Goal: Information Seeking & Learning: Learn about a topic

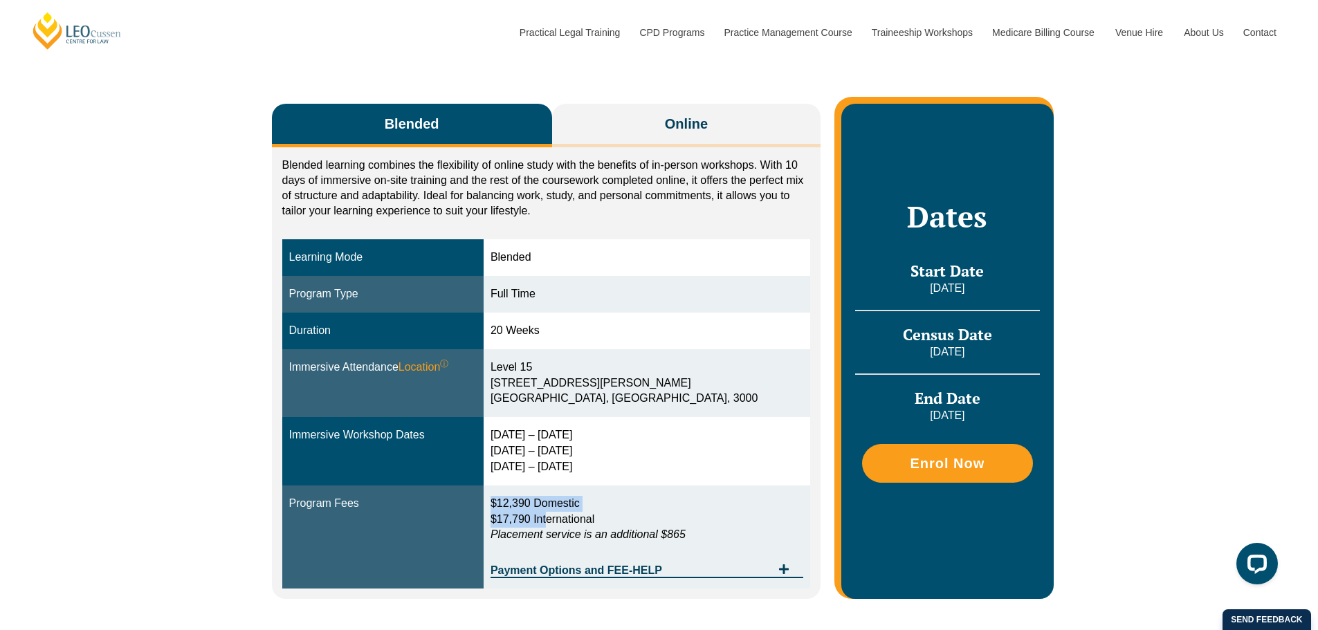
drag, startPoint x: 530, startPoint y: 506, endPoint x: 585, endPoint y: 512, distance: 55.7
click at [585, 512] on p "$12,390 Domestic $17,790 International Placement service is an additional $865" at bounding box center [646, 520] width 313 height 48
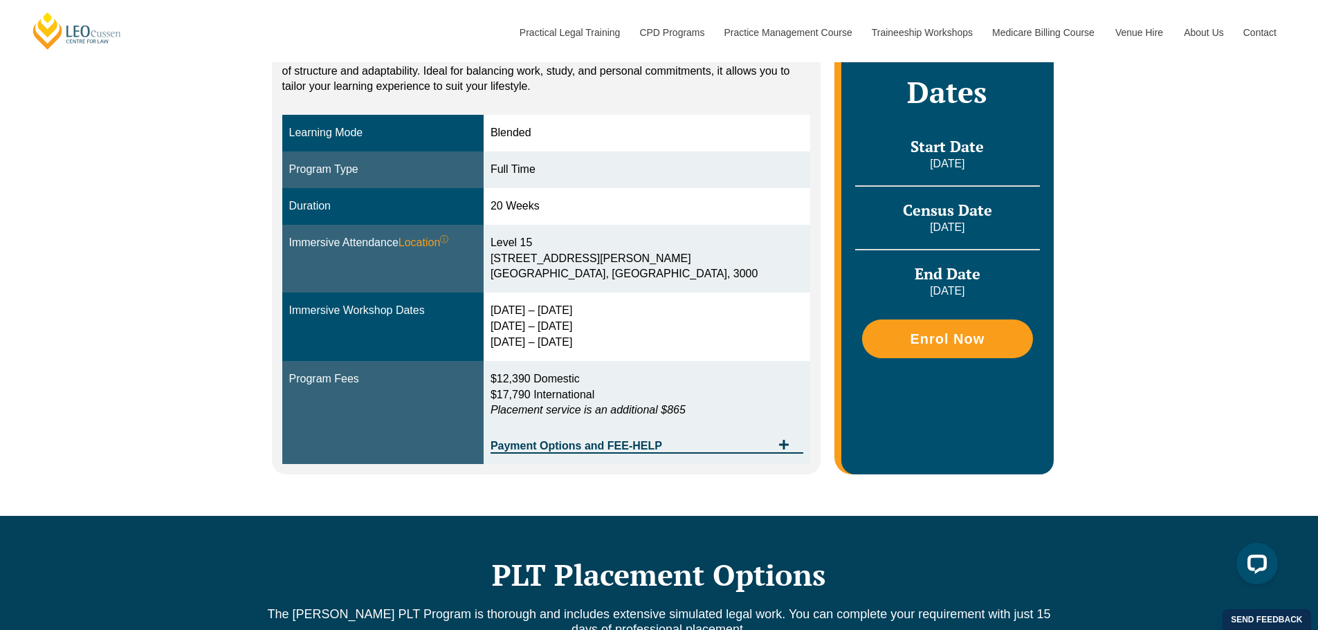
scroll to position [692, 0]
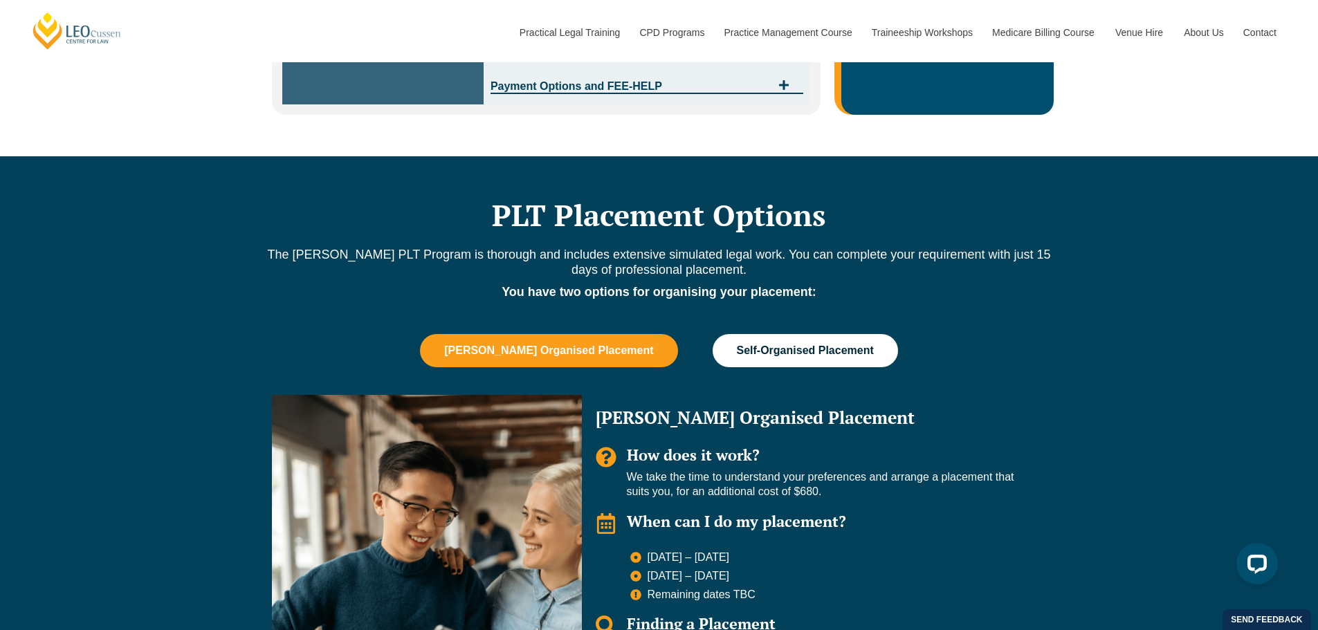
click at [756, 348] on span "Self-Organised Placement" at bounding box center [805, 351] width 137 height 12
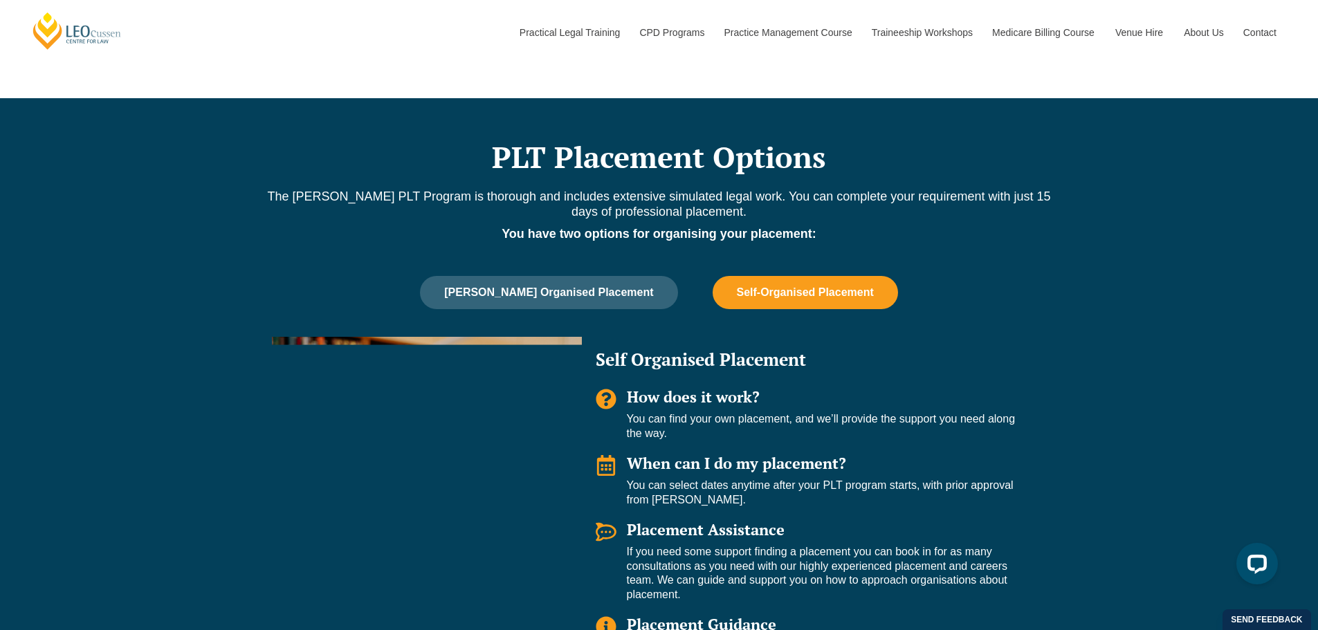
scroll to position [830, 0]
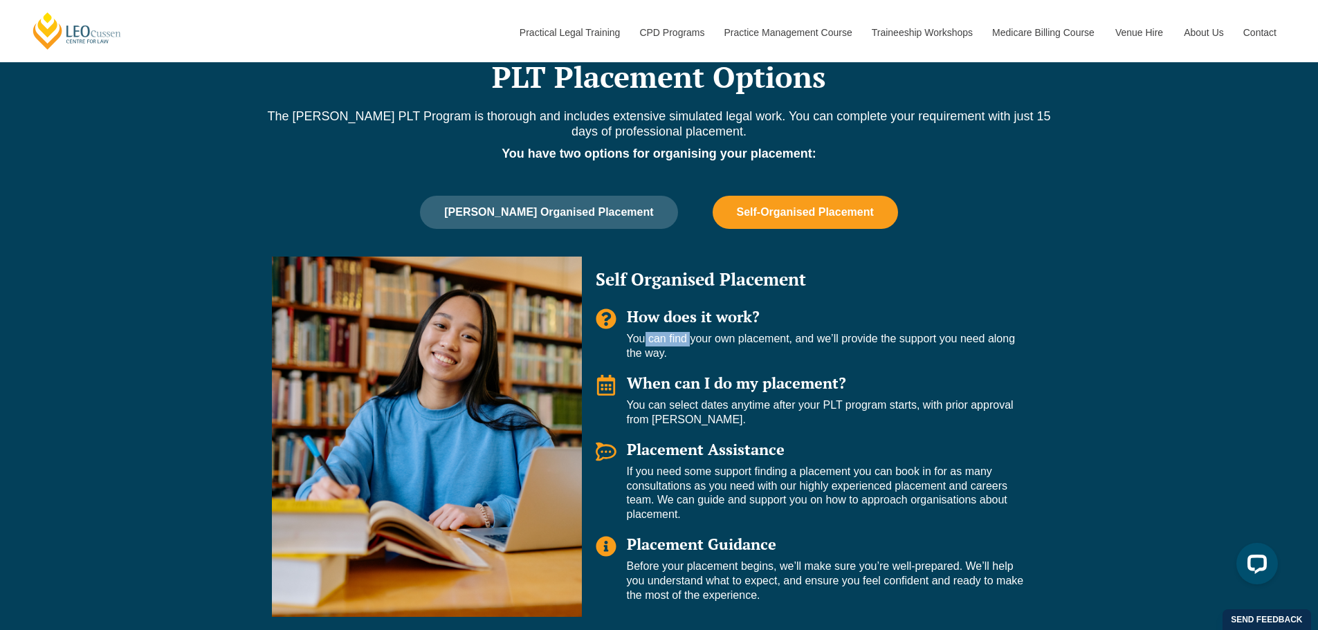
drag, startPoint x: 642, startPoint y: 334, endPoint x: 735, endPoint y: 344, distance: 93.9
click at [716, 343] on p "You can find your own placement, and we’ll provide the support you need along t…" at bounding box center [830, 346] width 406 height 29
click at [736, 344] on p "You can find your own placement, and we’ll provide the support you need along t…" at bounding box center [830, 346] width 406 height 29
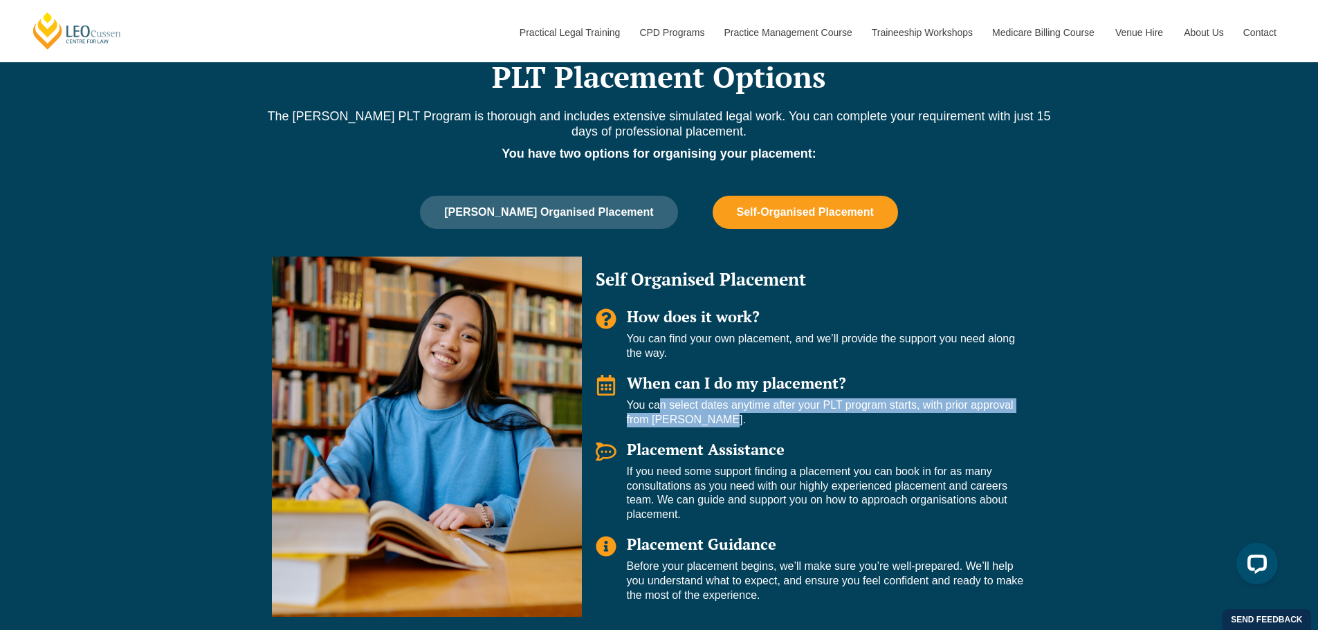
drag, startPoint x: 663, startPoint y: 408, endPoint x: 817, endPoint y: 416, distance: 153.8
click at [817, 416] on p "You can select dates anytime after your PLT program starts, with prior approval…" at bounding box center [830, 412] width 406 height 29
click at [819, 416] on p "You can select dates anytime after your PLT program starts, with prior approval…" at bounding box center [830, 412] width 406 height 29
click at [800, 404] on p "You can select dates anytime after your PLT program starts, with prior approval…" at bounding box center [830, 412] width 406 height 29
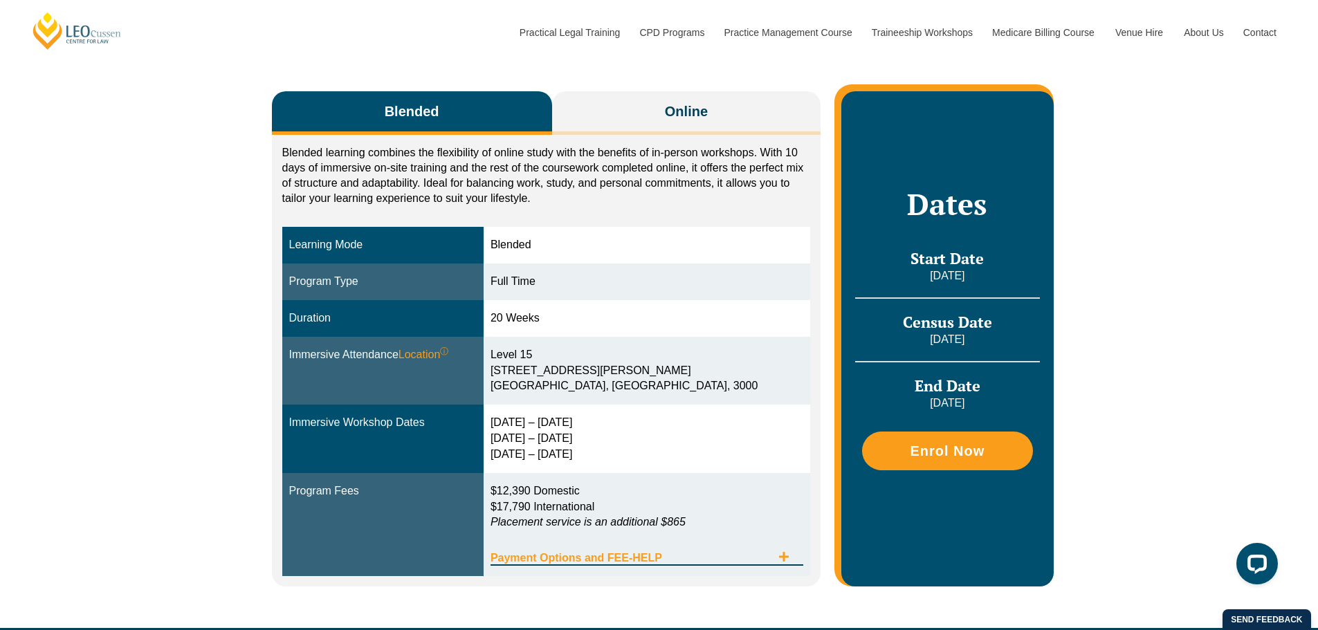
scroll to position [208, 0]
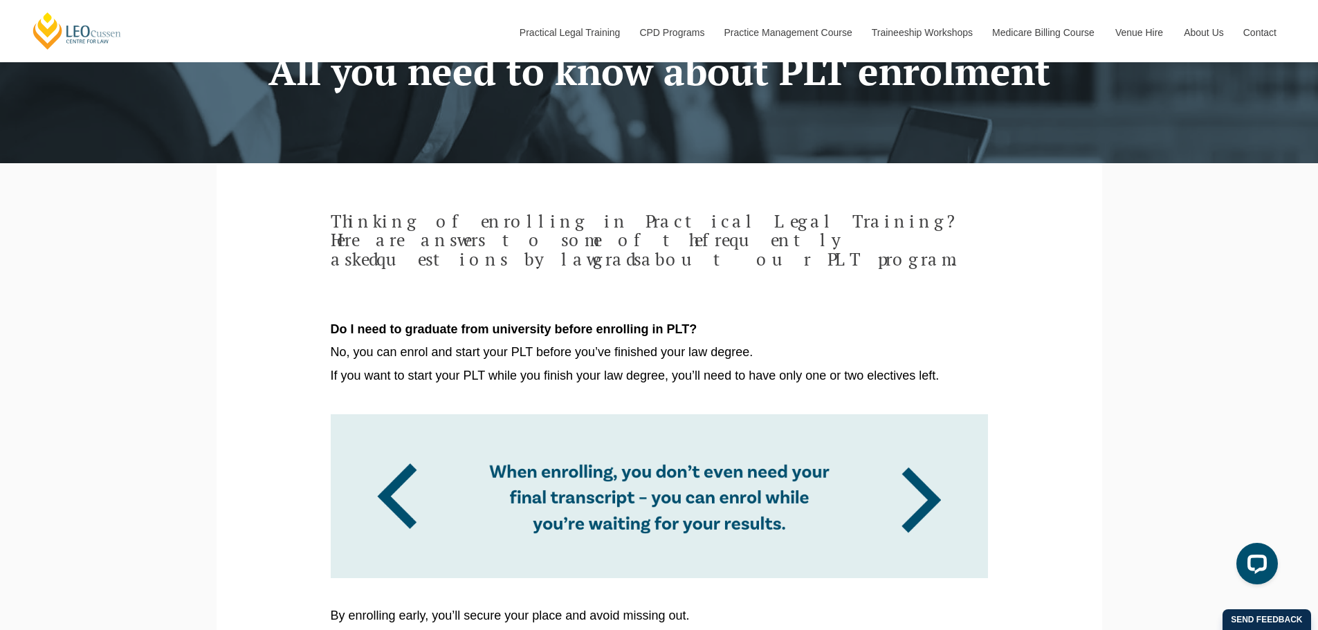
scroll to position [138, 0]
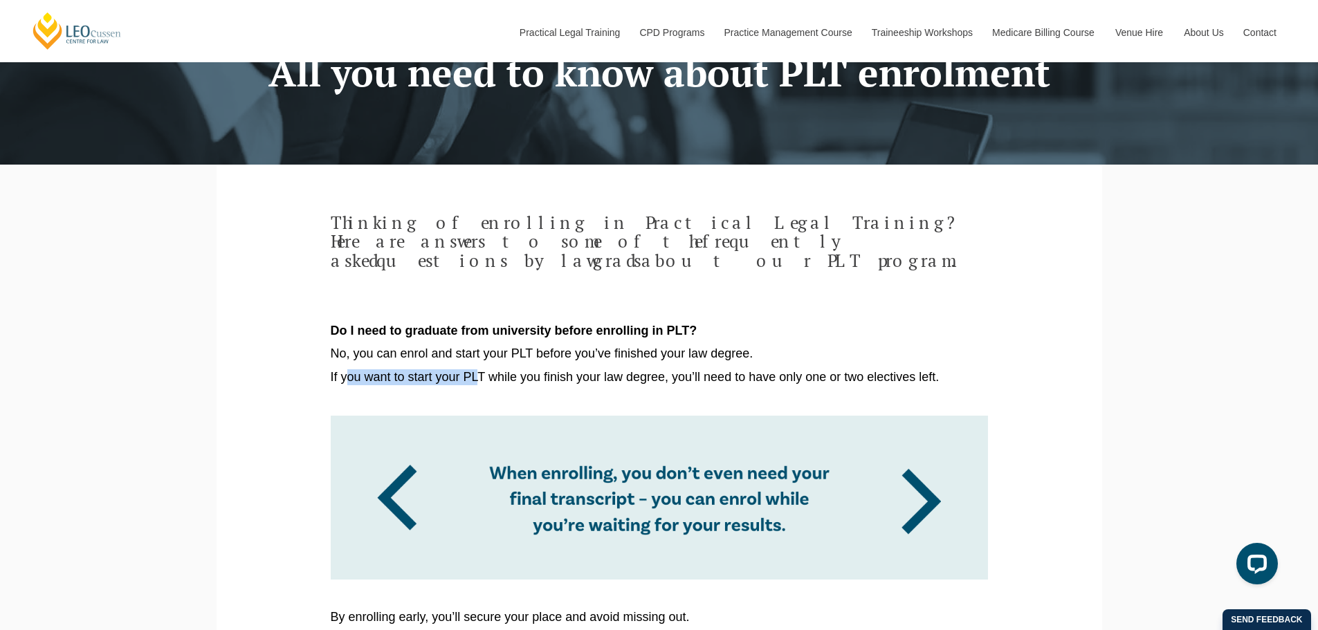
drag, startPoint x: 351, startPoint y: 351, endPoint x: 482, endPoint y: 345, distance: 130.2
click at [475, 347] on span "No, you can enrol and start your PLT before you’ve finished your law degree." at bounding box center [542, 354] width 423 height 14
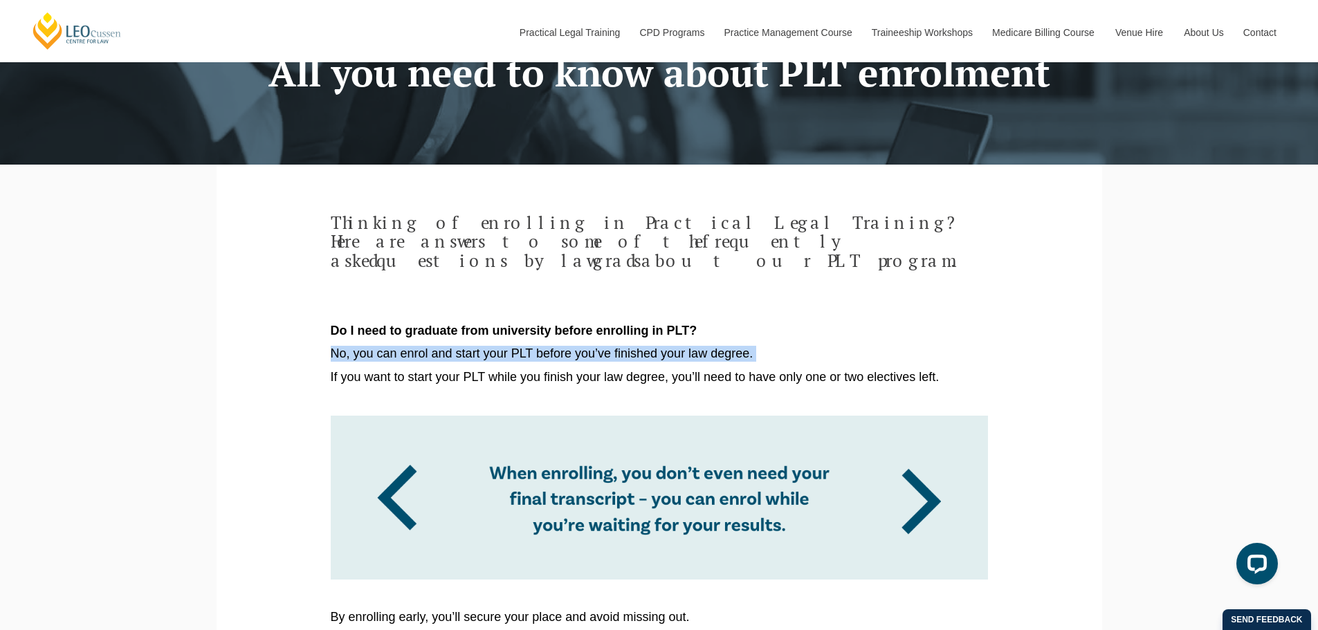
click at [475, 347] on span "No, you can enrol and start your PLT before you’ve finished your law degree." at bounding box center [542, 354] width 423 height 14
click at [471, 370] on span "If you want to start your PLT while you finish your law degree, you’ll need to …" at bounding box center [635, 377] width 609 height 14
click at [477, 370] on span "If you want to start your PLT while you finish your law degree, you’ll need to …" at bounding box center [635, 377] width 609 height 14
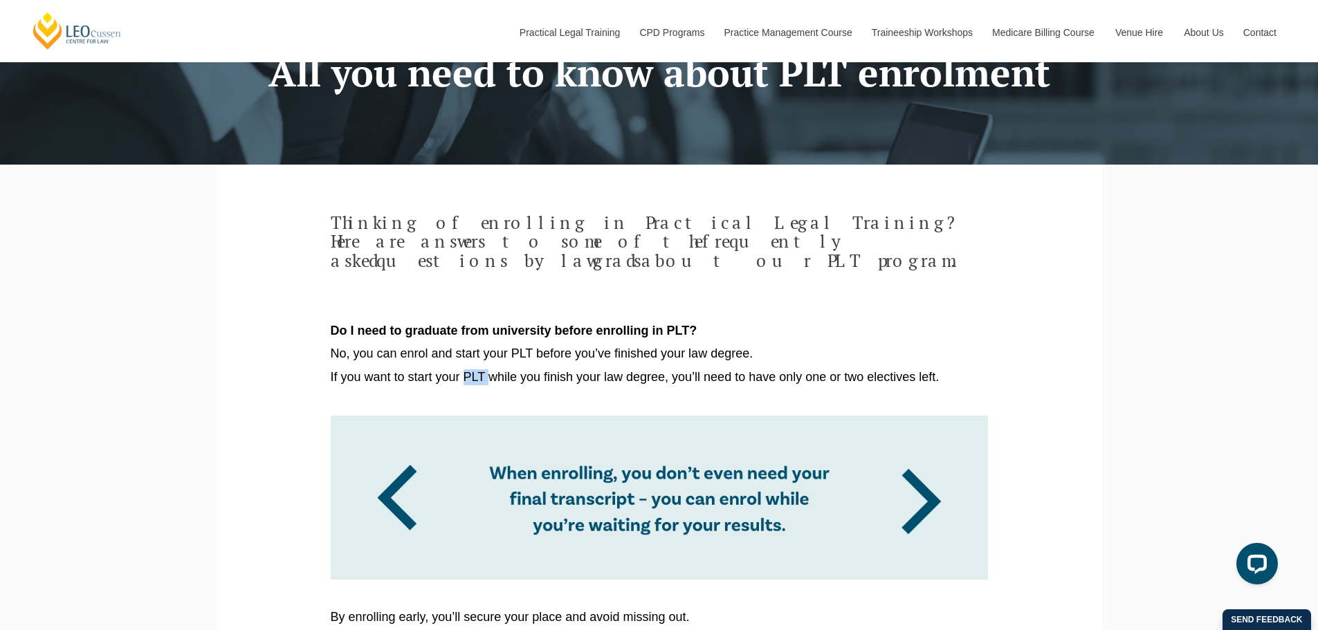
click at [477, 370] on span "If you want to start your PLT while you finish your law degree, you’ll need to …" at bounding box center [635, 377] width 609 height 14
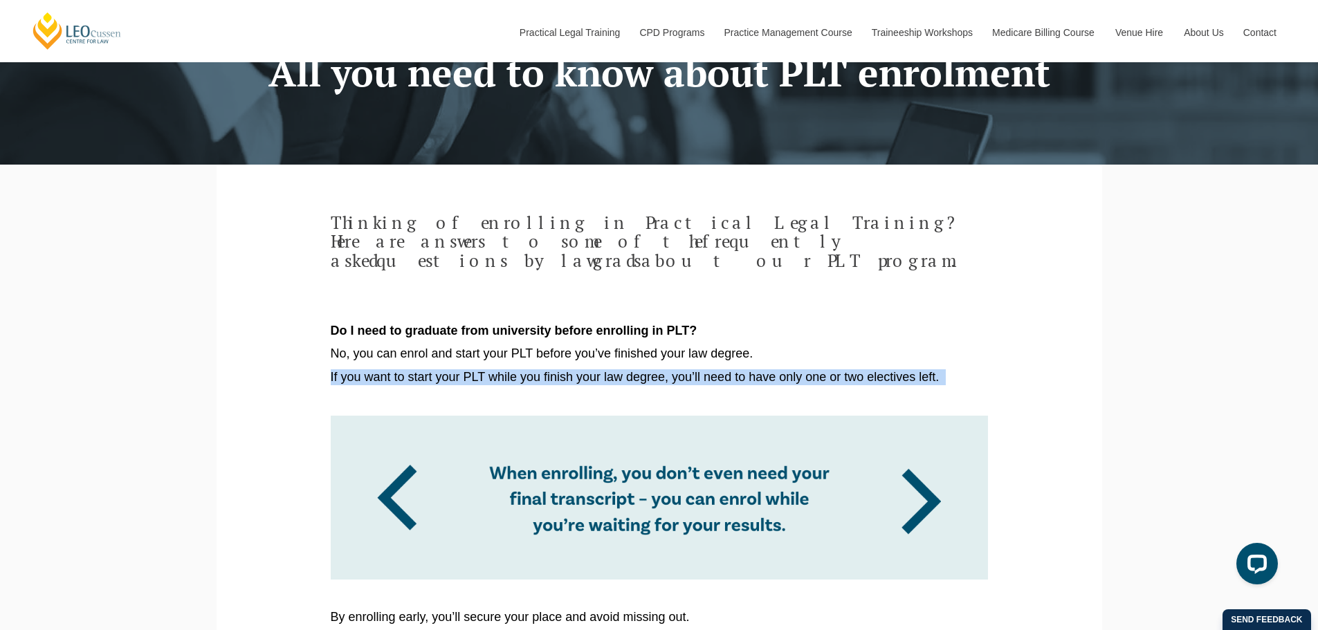
click at [477, 370] on span "If you want to start your PLT while you finish your law degree, you’ll need to …" at bounding box center [635, 377] width 609 height 14
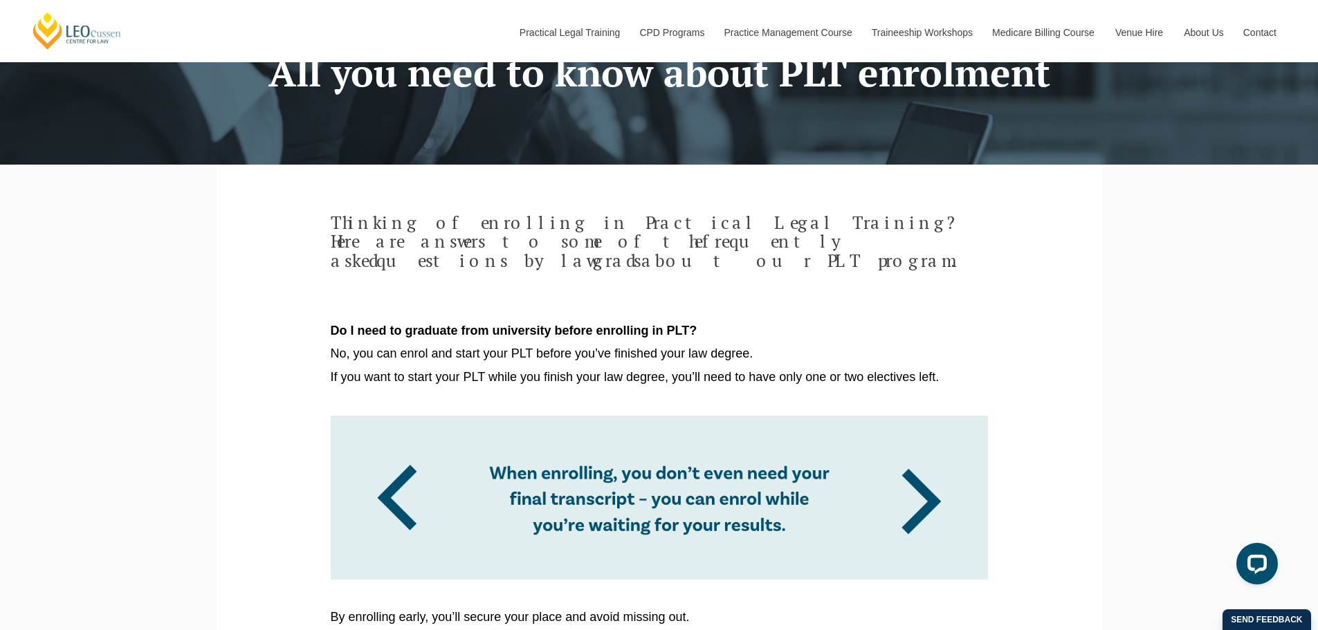
click at [678, 347] on span "No, you can enrol and start your PLT before you’ve finished your law degree." at bounding box center [542, 354] width 423 height 14
click at [723, 347] on span "No, you can enrol and start your PLT before you’ve finished your law degree." at bounding box center [542, 354] width 423 height 14
click at [690, 370] on span "If you want to start your PLT while you finish your law degree, you’ll need to …" at bounding box center [635, 377] width 609 height 14
click at [684, 370] on span "If you want to start your PLT while you finish your law degree, you’ll need to …" at bounding box center [635, 377] width 609 height 14
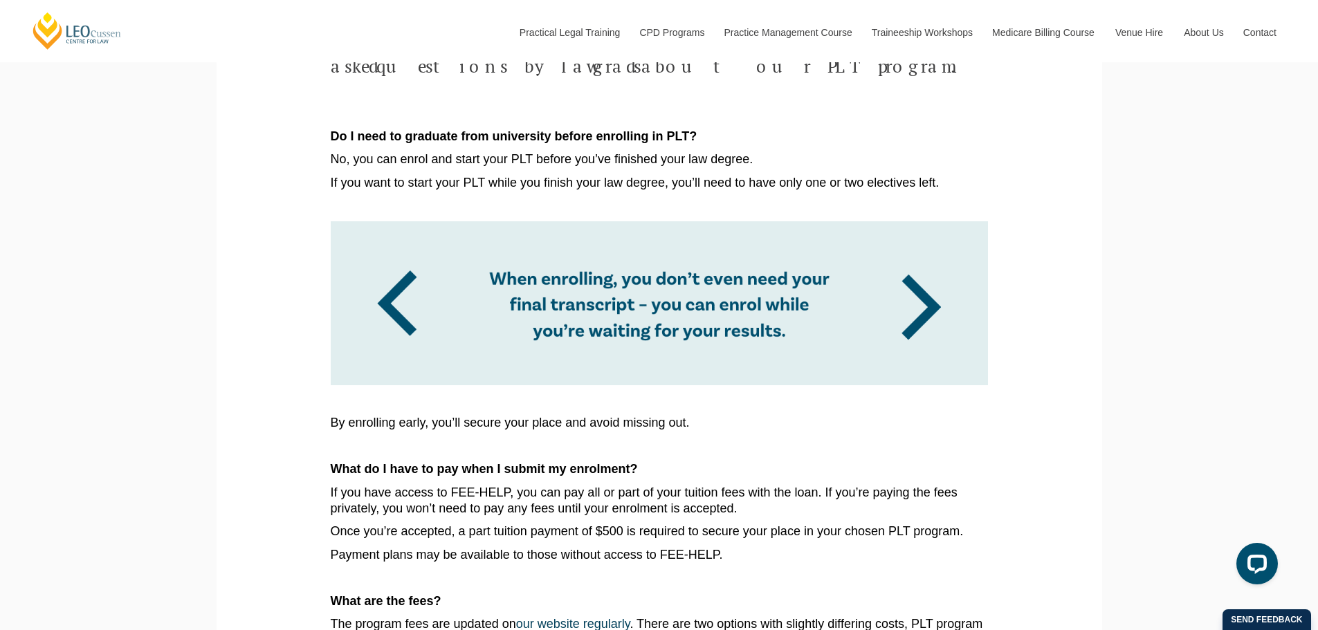
scroll to position [346, 0]
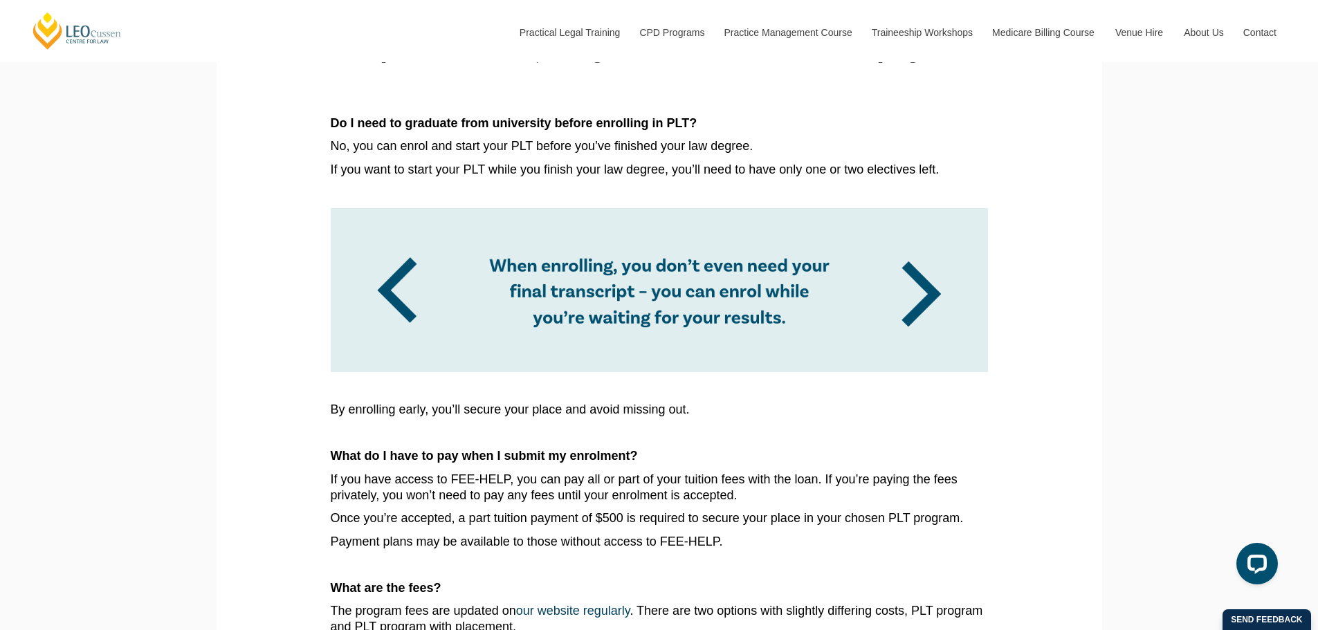
click at [479, 425] on p at bounding box center [659, 433] width 657 height 16
click at [474, 402] on p "By enrolling early, you’ll secure your place and avoid missing out." at bounding box center [659, 410] width 657 height 16
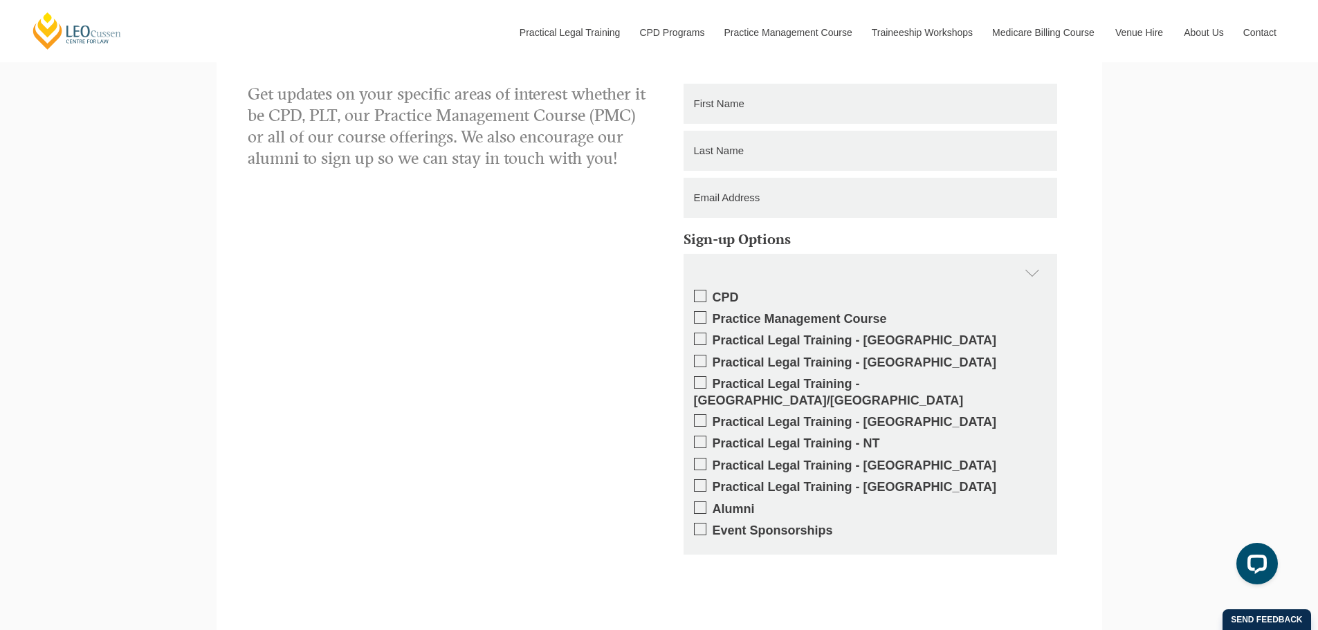
scroll to position [1937, 0]
